Goal: Transaction & Acquisition: Download file/media

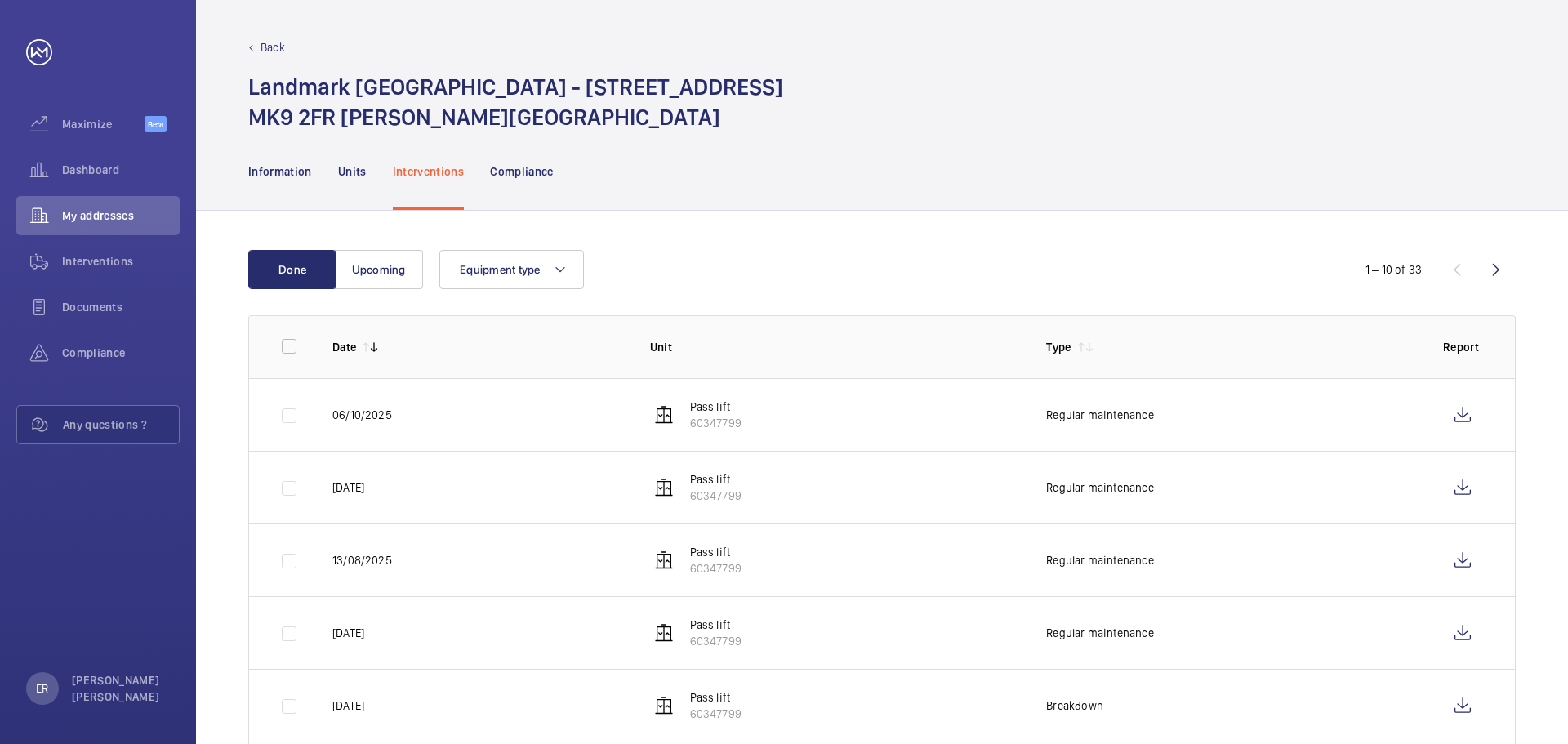
click at [270, 51] on p "Back" at bounding box center [273, 47] width 25 height 16
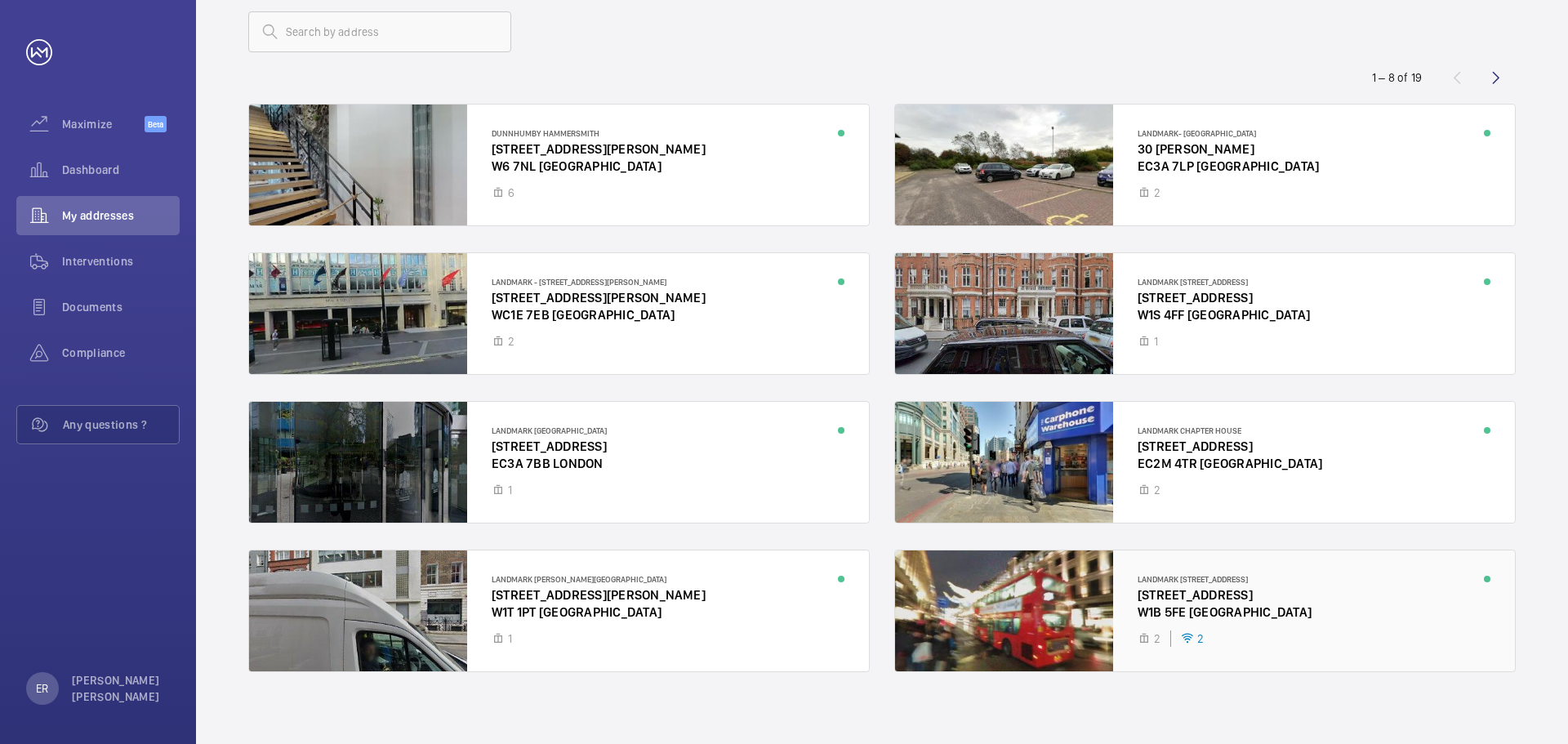
scroll to position [106, 0]
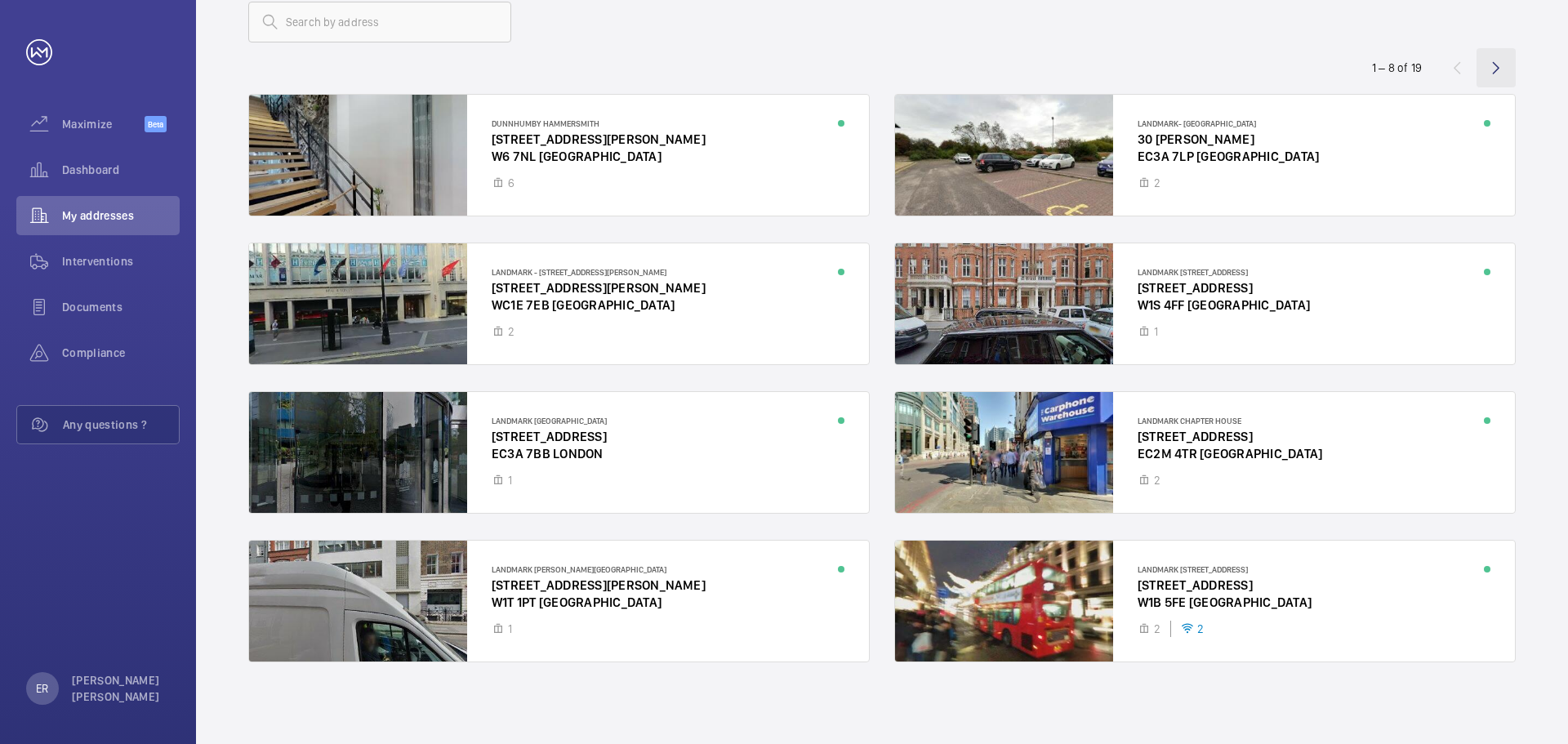
click at [1503, 67] on wm-front-icon-button at bounding box center [1497, 68] width 39 height 39
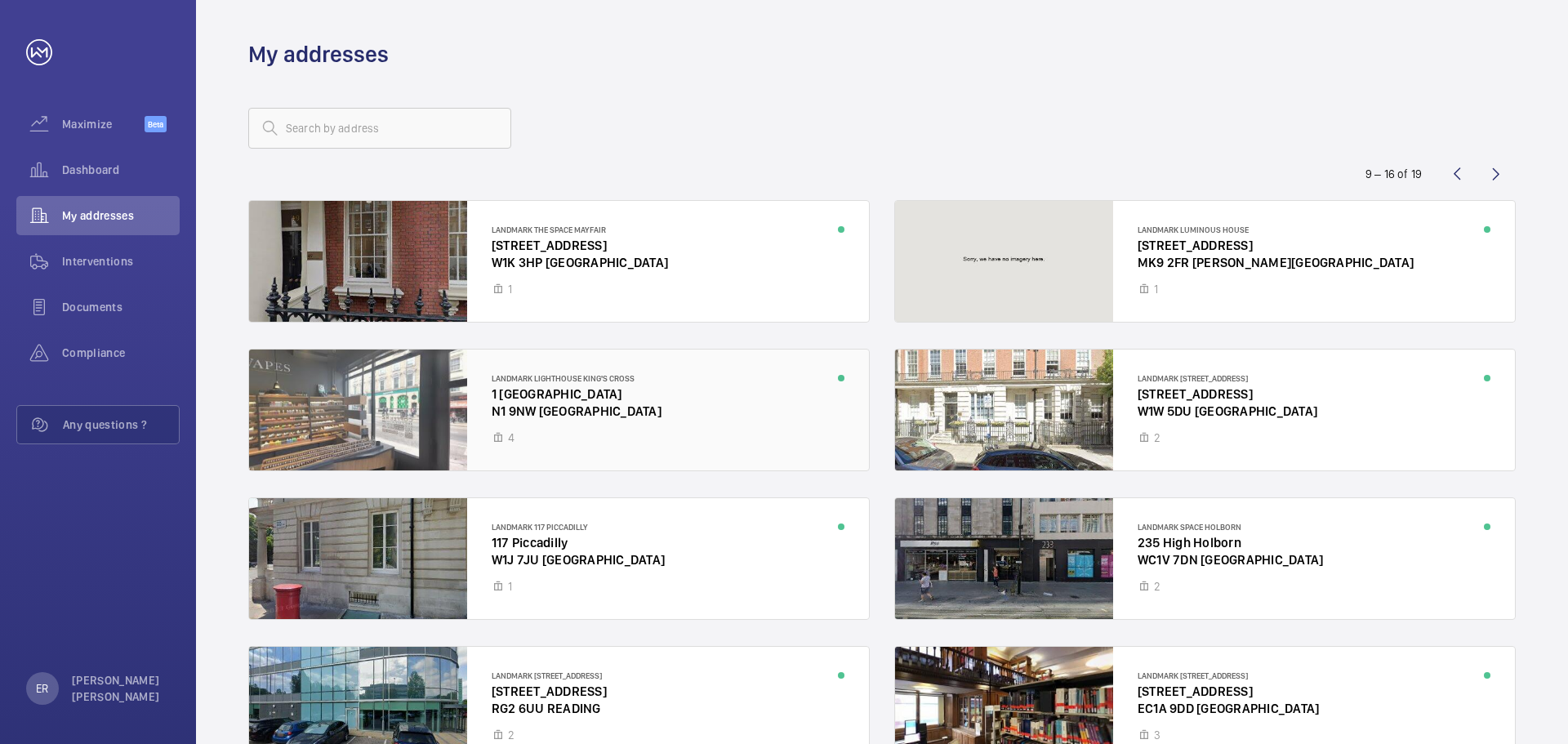
click at [536, 380] on div at bounding box center [558, 409] width 620 height 121
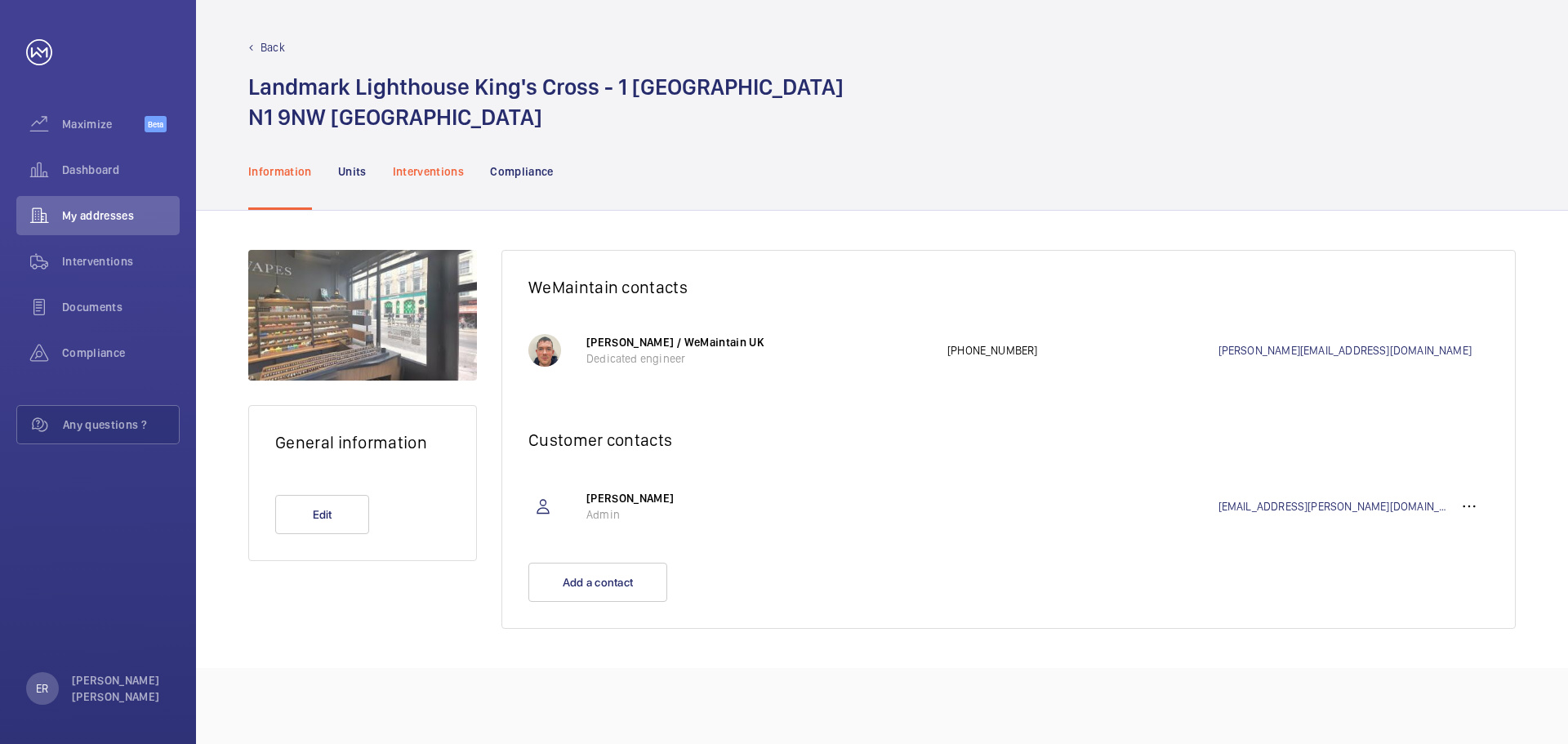
click at [422, 175] on p "Interventions" at bounding box center [428, 171] width 72 height 16
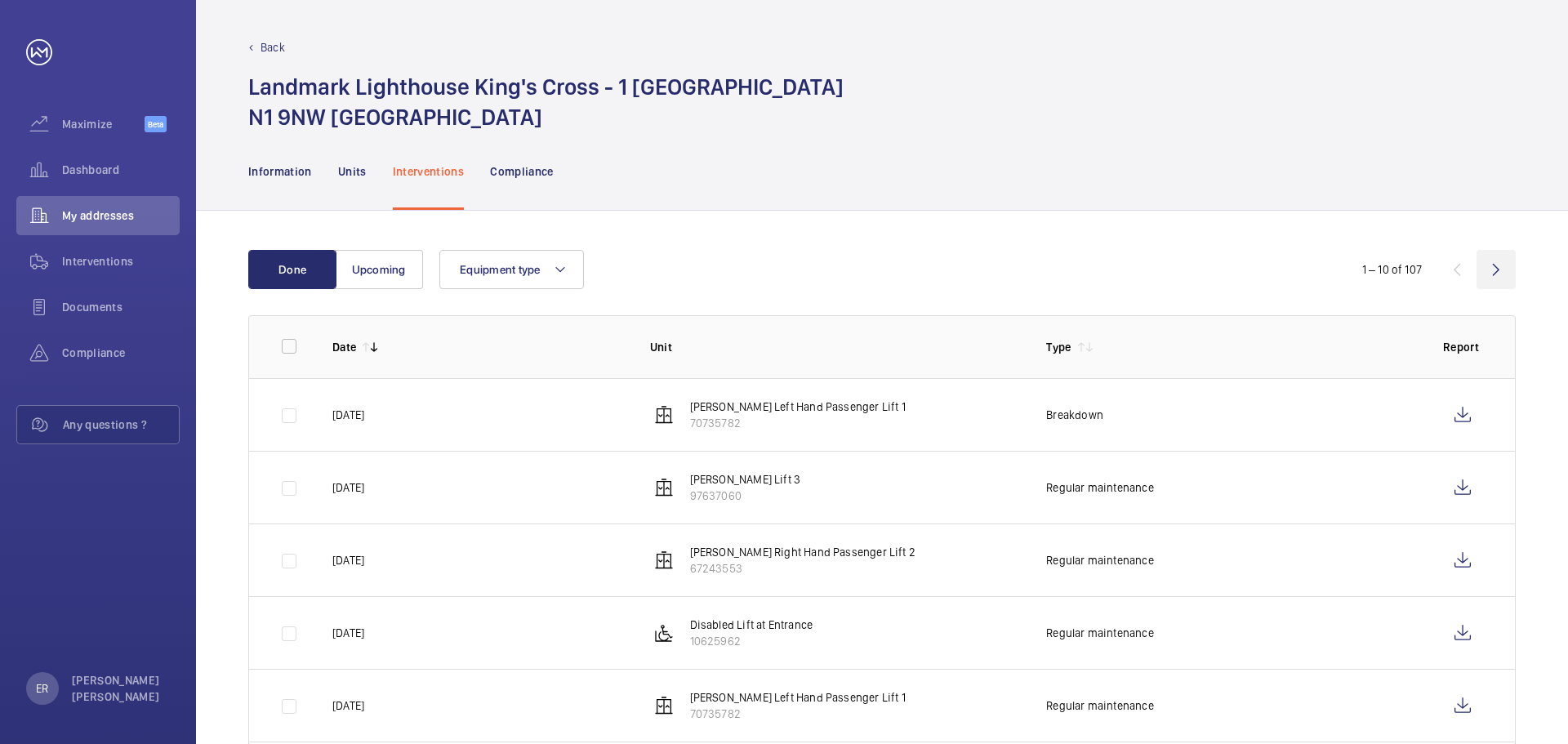
click at [1498, 262] on wm-front-icon-button at bounding box center [1497, 269] width 39 height 39
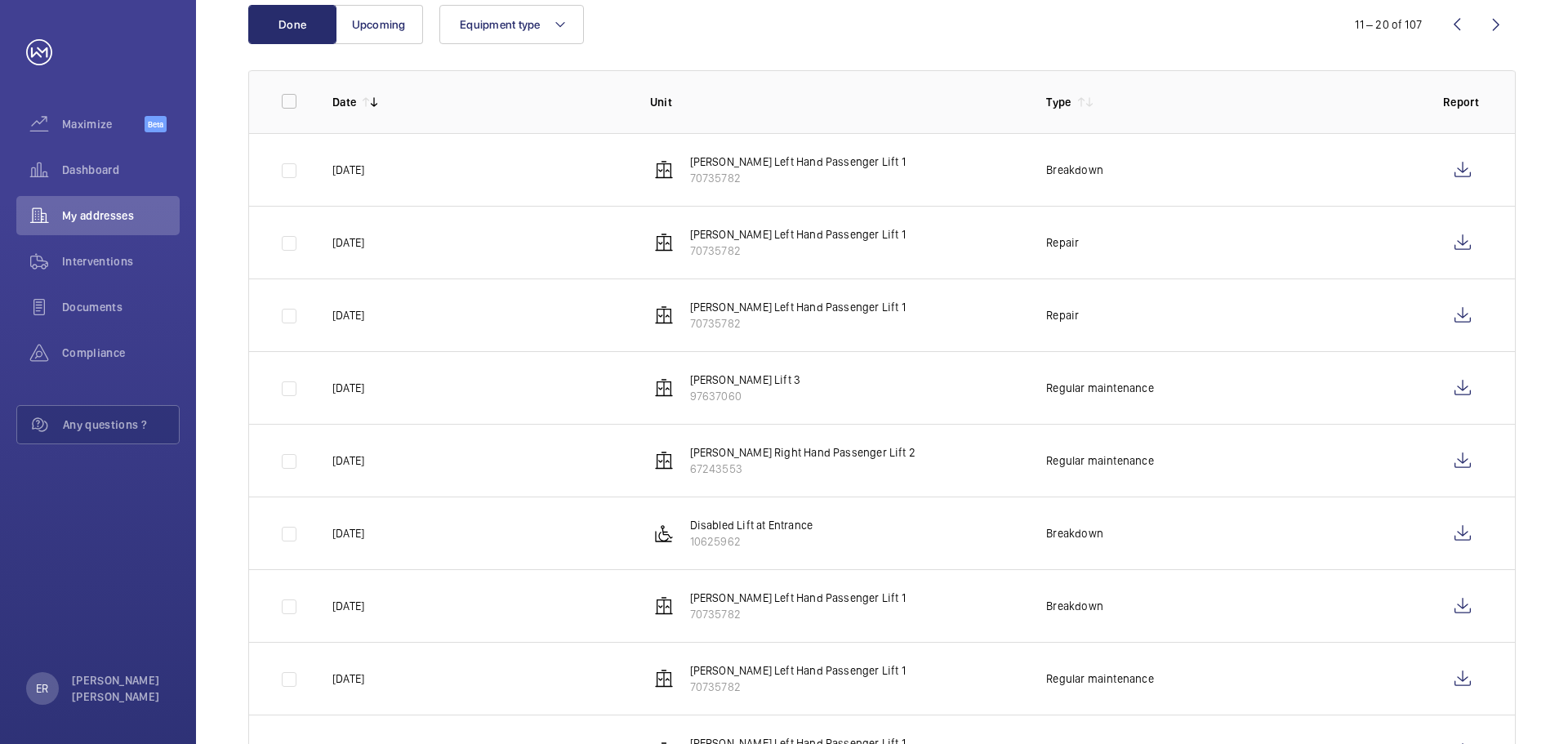
scroll to position [401, 0]
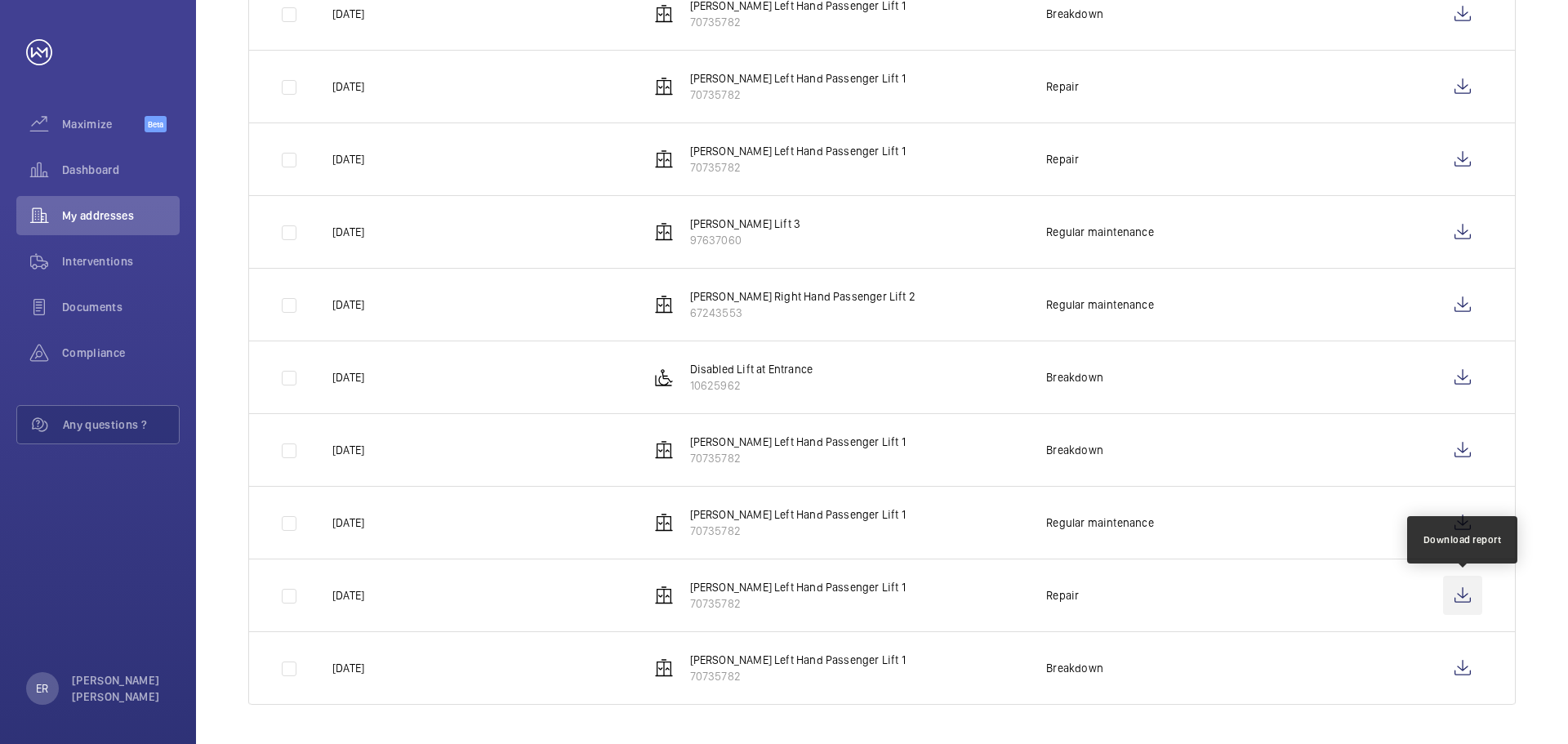
click at [1463, 597] on wm-front-icon-button at bounding box center [1463, 595] width 39 height 39
